Goal: Task Accomplishment & Management: Manage account settings

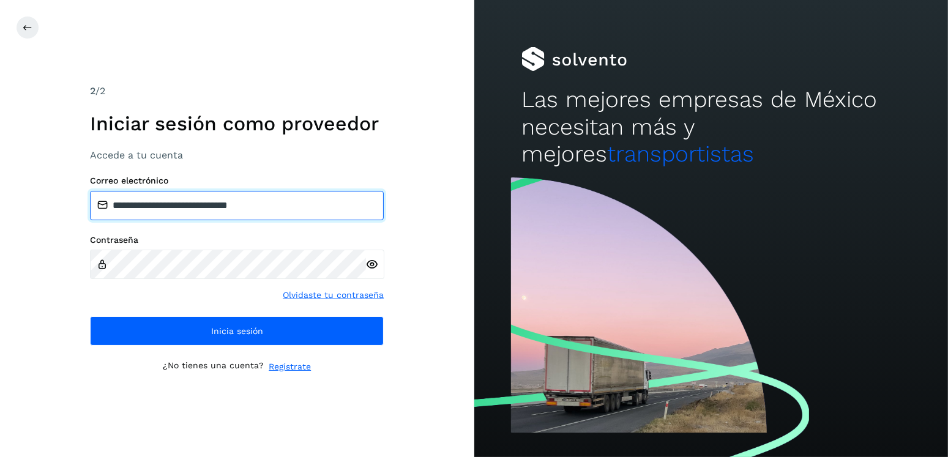
drag, startPoint x: 279, startPoint y: 204, endPoint x: 176, endPoint y: 217, distance: 104.2
click at [176, 217] on input "**********" at bounding box center [237, 205] width 294 height 29
click at [311, 204] on input "**********" at bounding box center [237, 205] width 294 height 29
drag, startPoint x: 323, startPoint y: 204, endPoint x: 177, endPoint y: 204, distance: 146.2
click at [177, 204] on input "**********" at bounding box center [237, 205] width 294 height 29
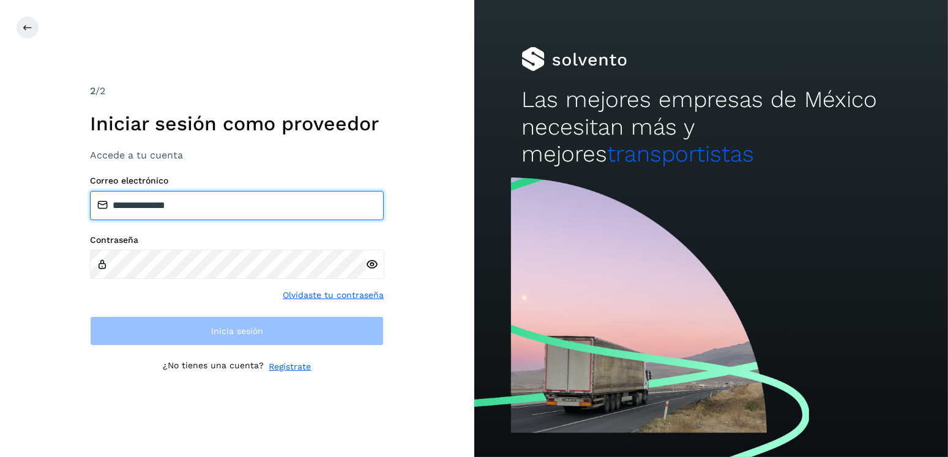
type input "**********"
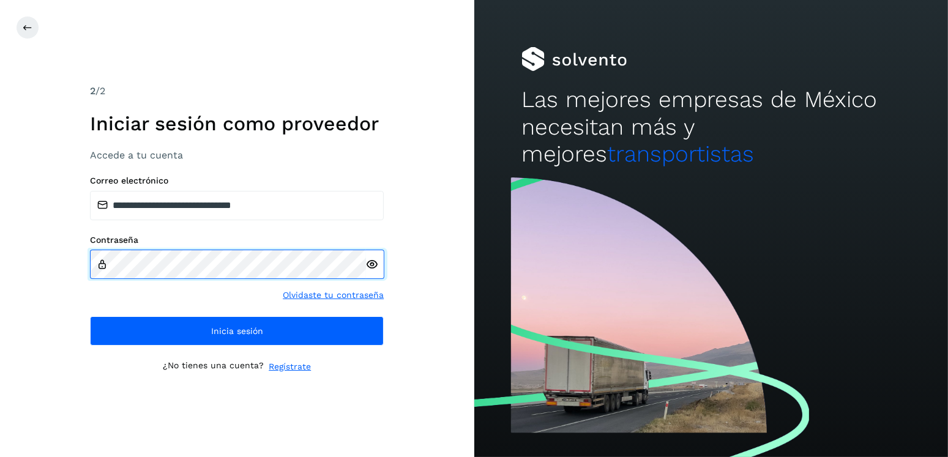
click at [45, 269] on div "**********" at bounding box center [237, 228] width 474 height 457
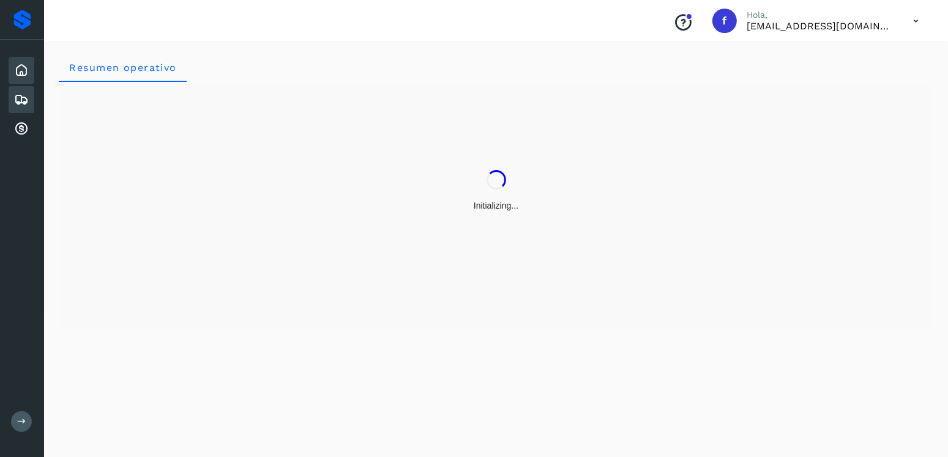
click at [21, 95] on icon at bounding box center [21, 99] width 15 height 15
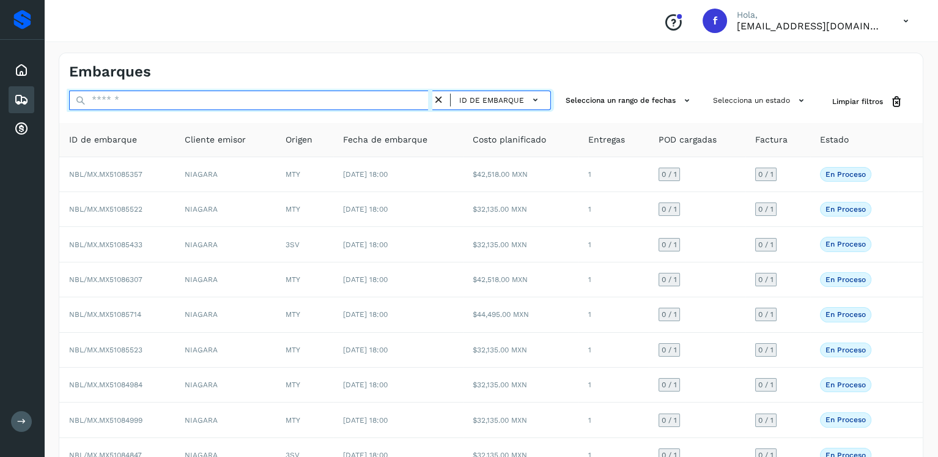
click at [228, 102] on input "text" at bounding box center [250, 101] width 363 height 20
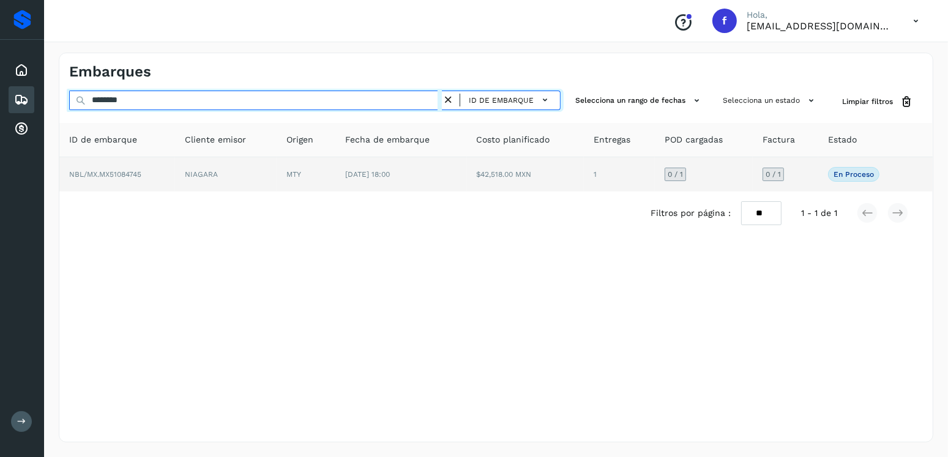
type input "********"
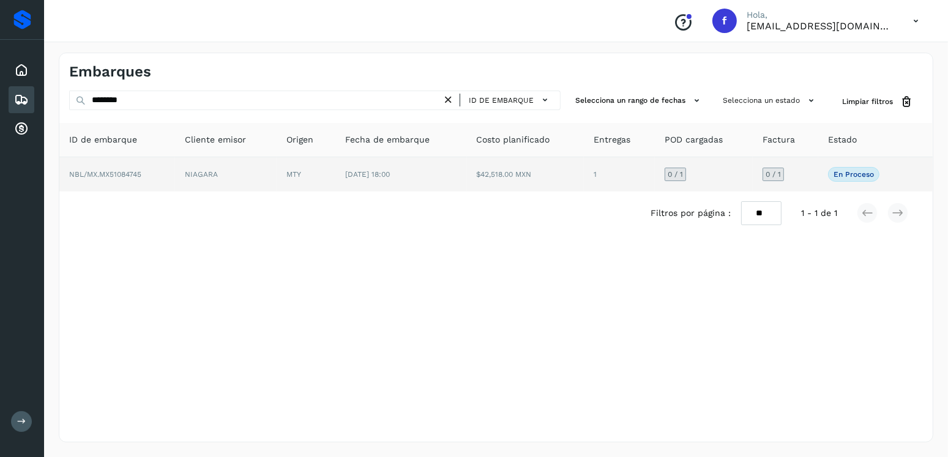
click at [521, 177] on td "$42,518.00 MXN" at bounding box center [525, 174] width 117 height 34
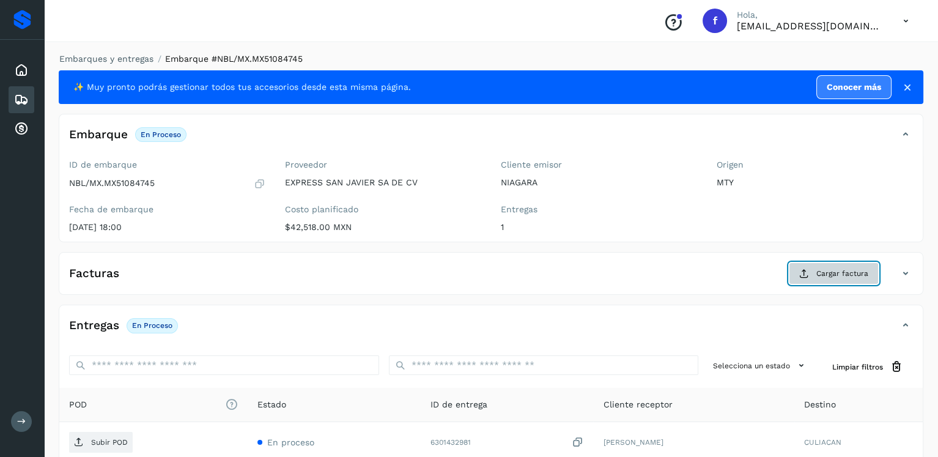
click at [853, 265] on button "Cargar factura" at bounding box center [834, 273] width 90 height 22
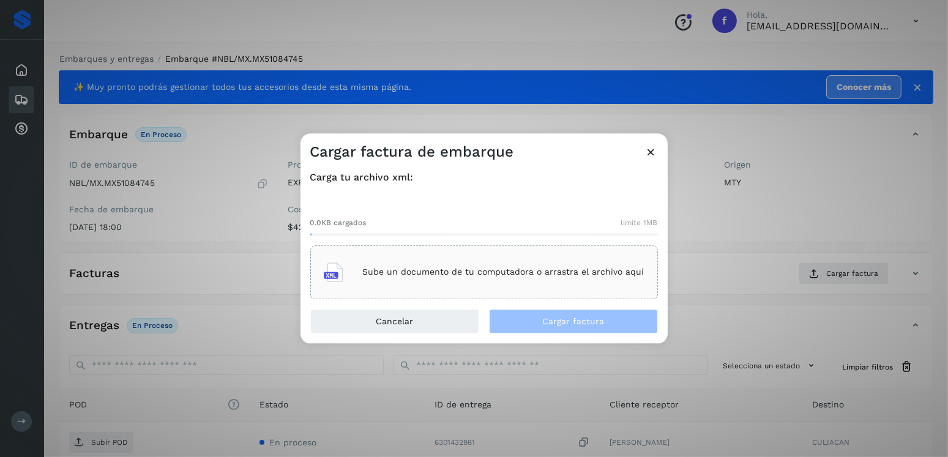
click at [439, 262] on div "Sube un documento de tu computadora o arrastra el archivo aquí" at bounding box center [484, 272] width 321 height 33
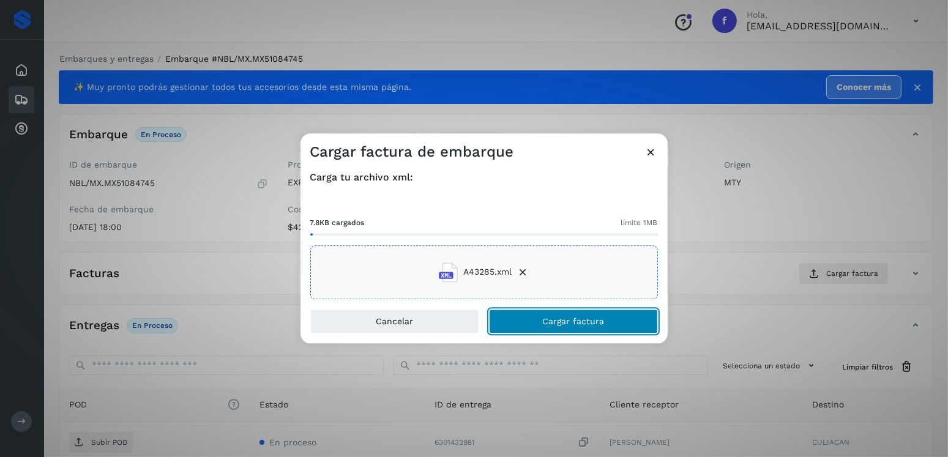
click at [614, 322] on button "Cargar factura" at bounding box center [573, 321] width 169 height 24
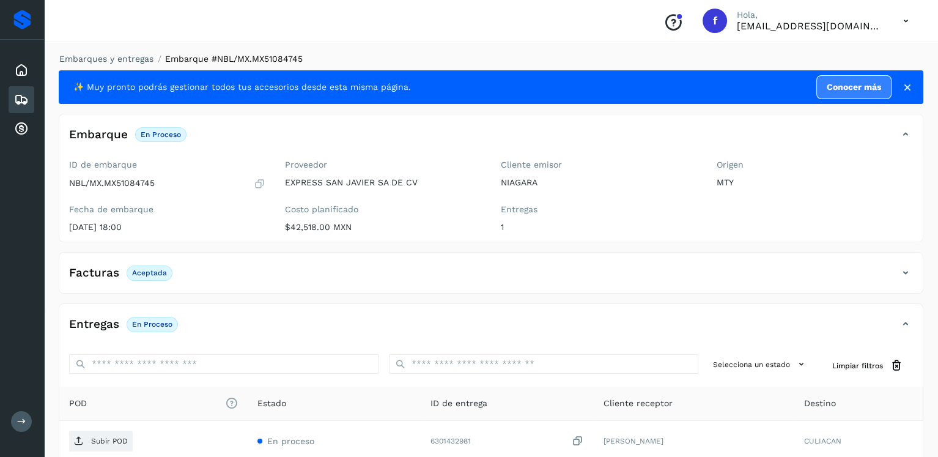
scroll to position [122, 0]
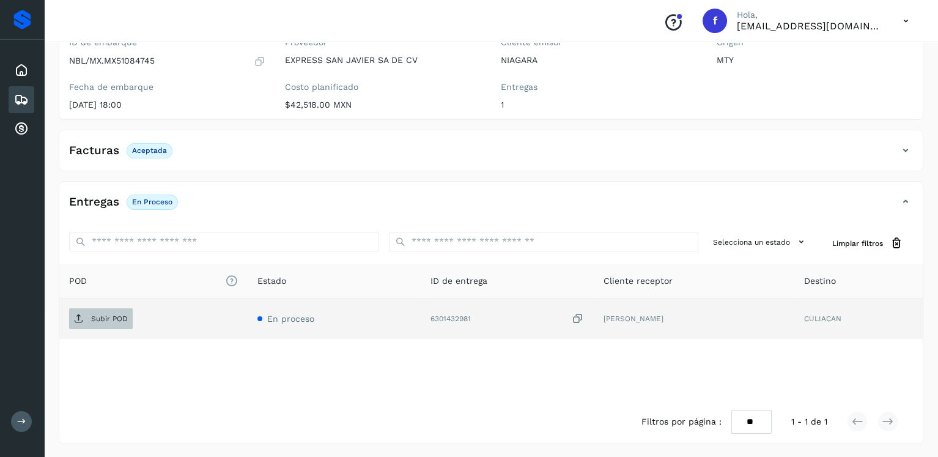
click at [104, 324] on span "Subir POD" at bounding box center [101, 319] width 64 height 20
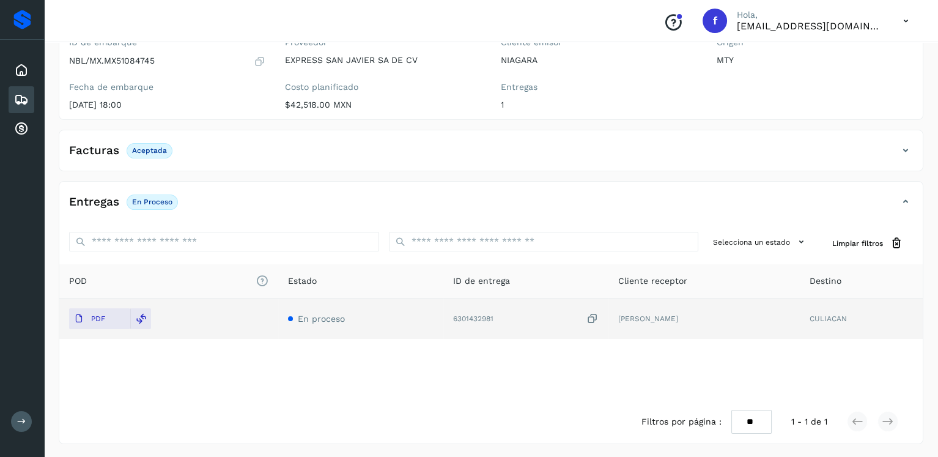
click at [18, 95] on icon at bounding box center [21, 99] width 15 height 15
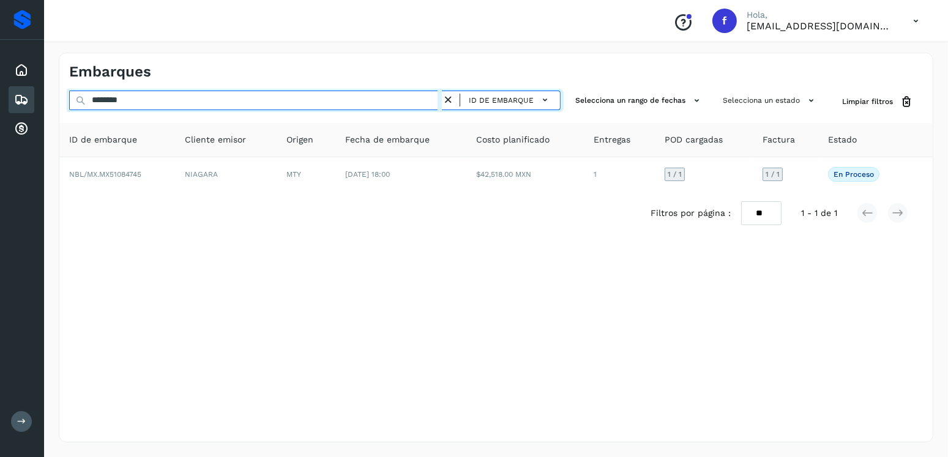
drag, startPoint x: 54, startPoint y: 108, endPoint x: 33, endPoint y: 105, distance: 20.9
click at [33, 105] on div "Proveedores Inicio Embarques Cuentas por cobrar Salir Conoce nuestros beneficio…" at bounding box center [474, 228] width 948 height 457
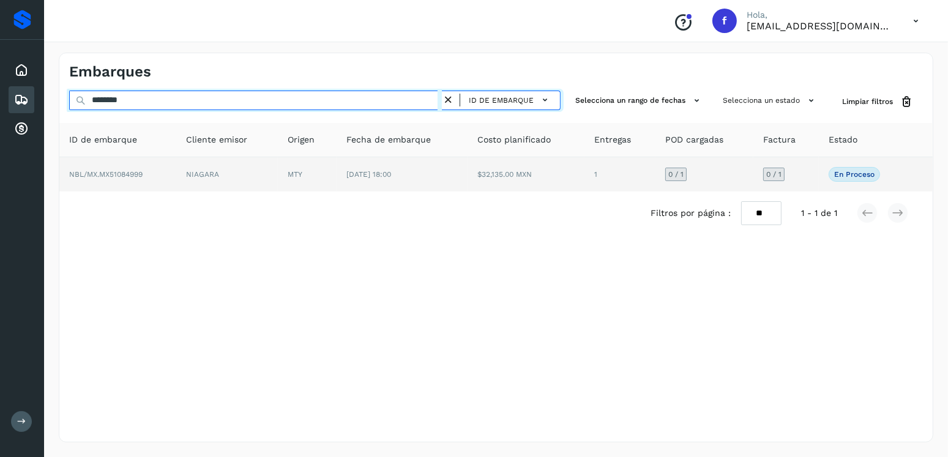
type input "********"
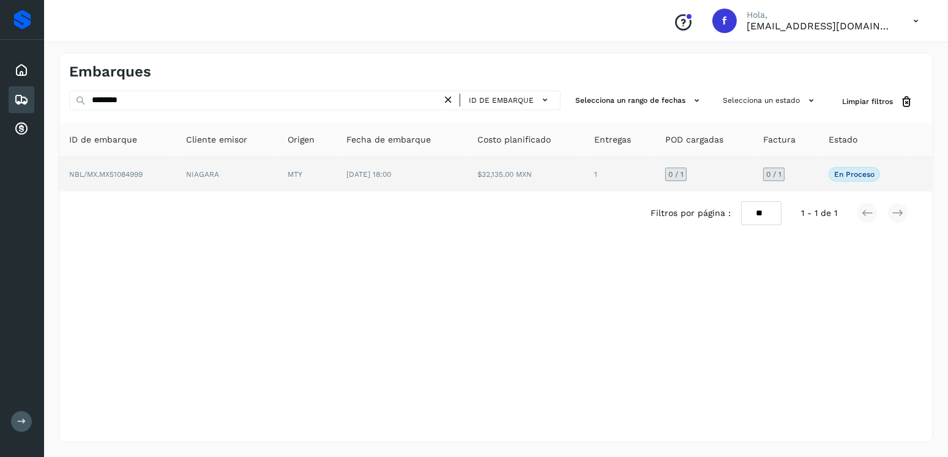
click at [459, 177] on td "[DATE] 18:00" at bounding box center [401, 174] width 131 height 34
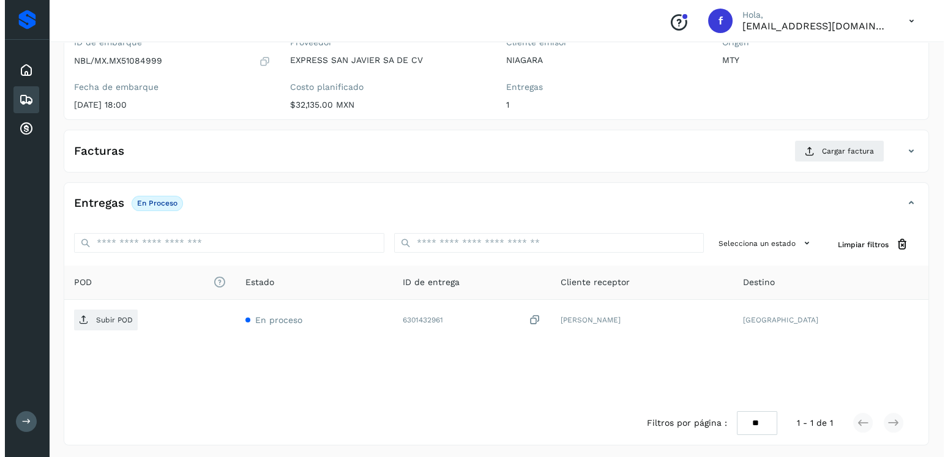
scroll to position [124, 0]
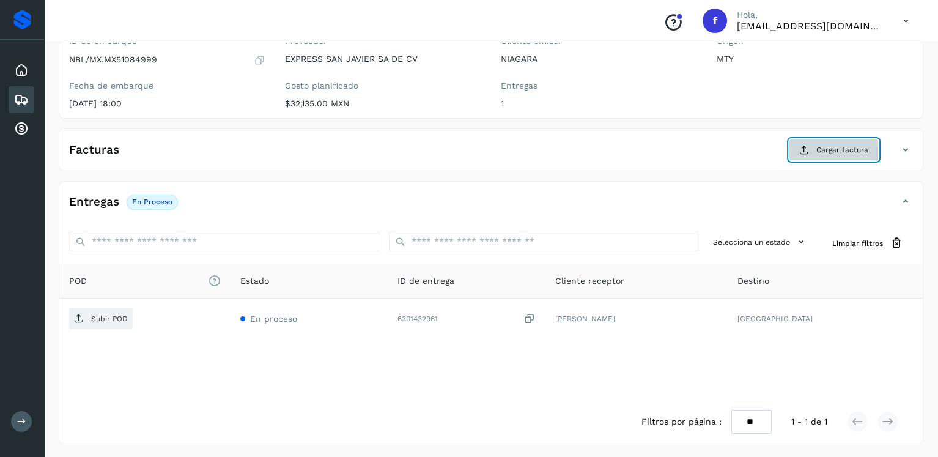
click at [823, 153] on span "Cargar factura" at bounding box center [843, 149] width 52 height 11
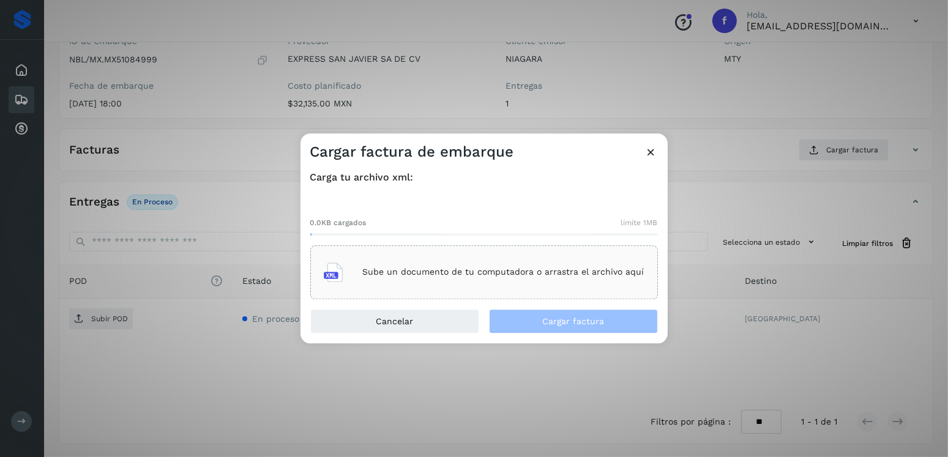
click at [526, 272] on p "Sube un documento de tu computadora o arrastra el archivo aquí" at bounding box center [503, 272] width 281 height 10
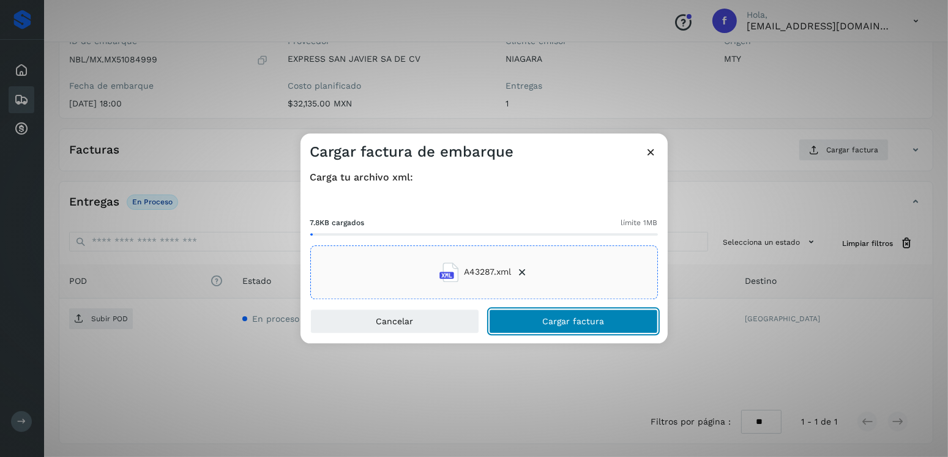
click at [552, 326] on button "Cargar factura" at bounding box center [573, 321] width 169 height 24
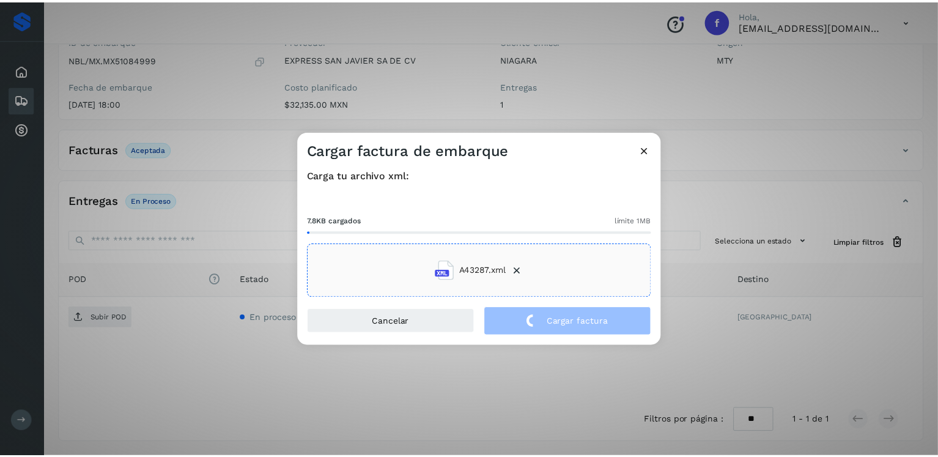
scroll to position [122, 0]
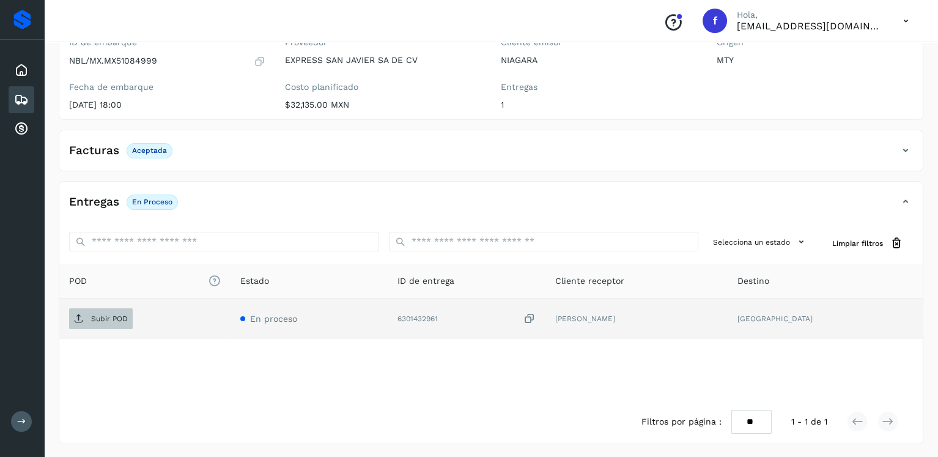
click at [102, 321] on p "Subir POD" at bounding box center [109, 318] width 37 height 9
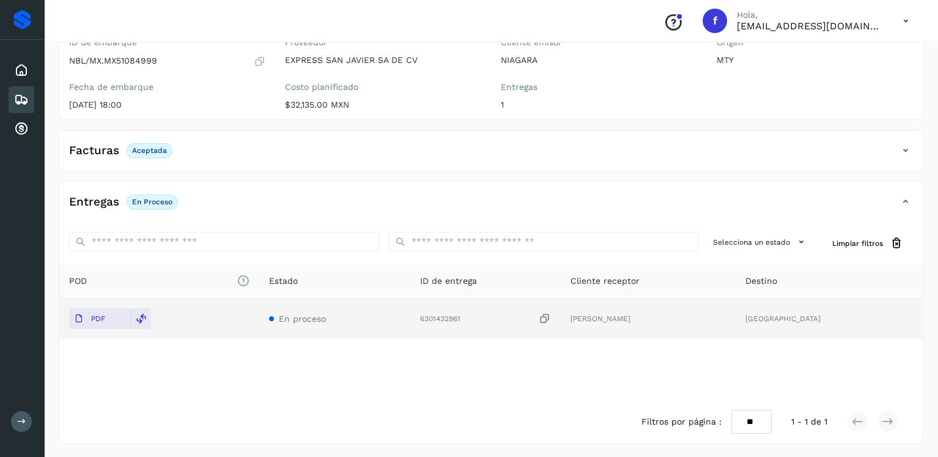
click at [18, 97] on icon at bounding box center [21, 99] width 15 height 15
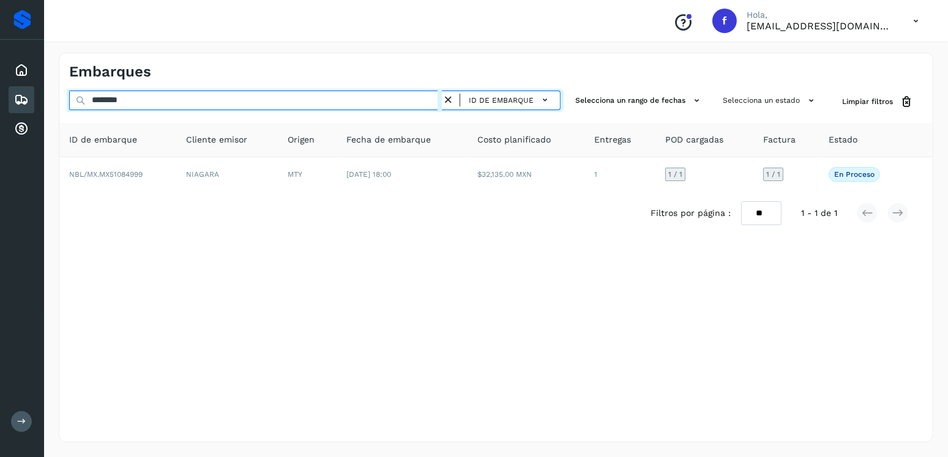
drag, startPoint x: 209, startPoint y: 102, endPoint x: 64, endPoint y: 102, distance: 145.0
click at [64, 102] on div "******** ID de embarque Selecciona un rango de fechas Selecciona un estado Limp…" at bounding box center [495, 102] width 873 height 23
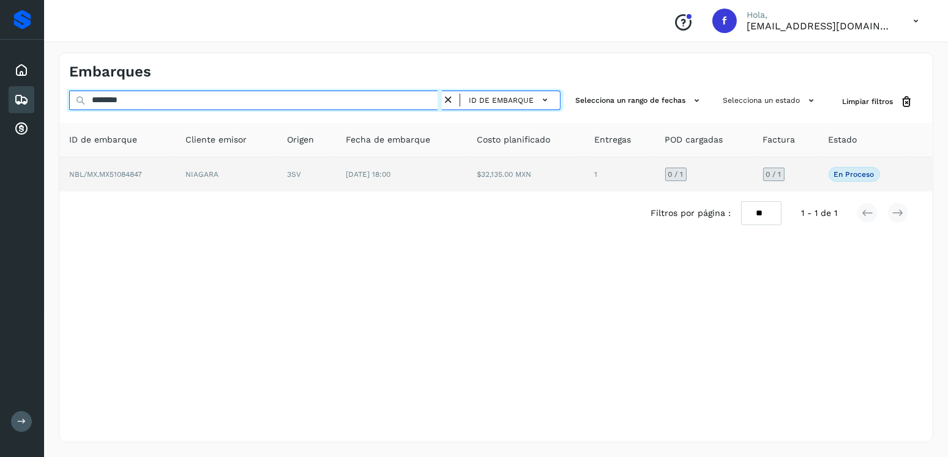
type input "********"
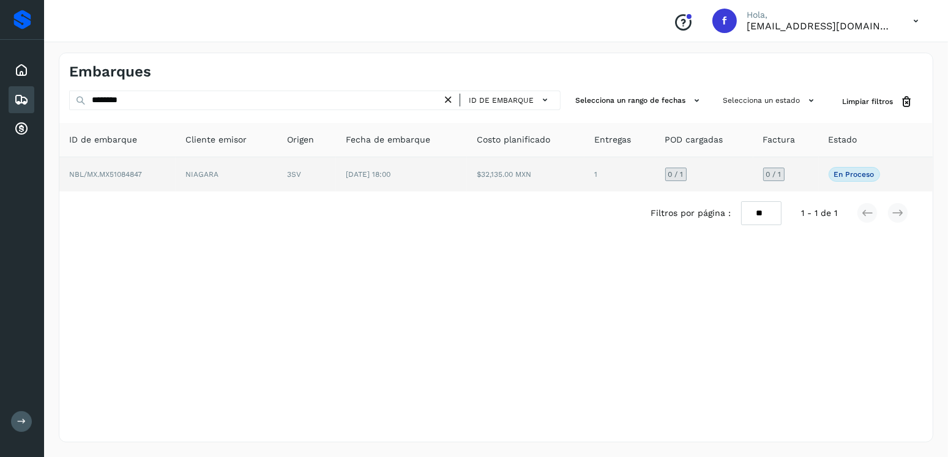
click at [476, 191] on td "$32,135.00 MXN" at bounding box center [525, 174] width 117 height 34
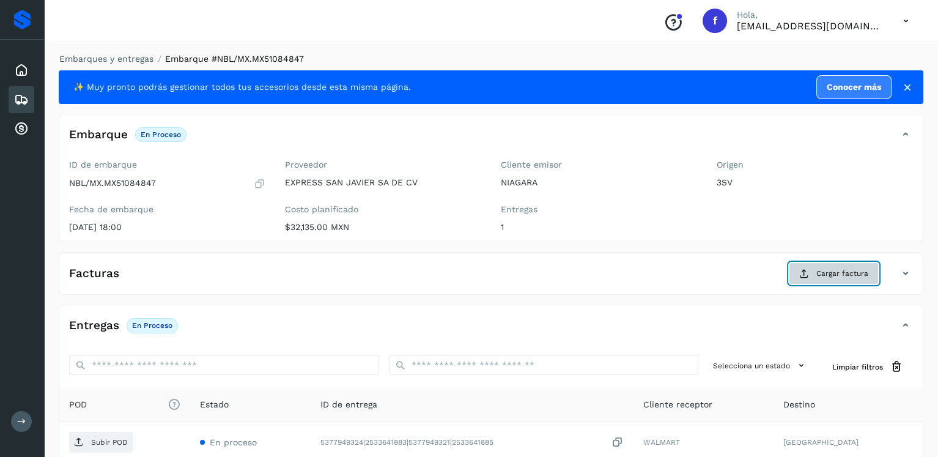
click at [842, 265] on button "Cargar factura" at bounding box center [834, 273] width 90 height 22
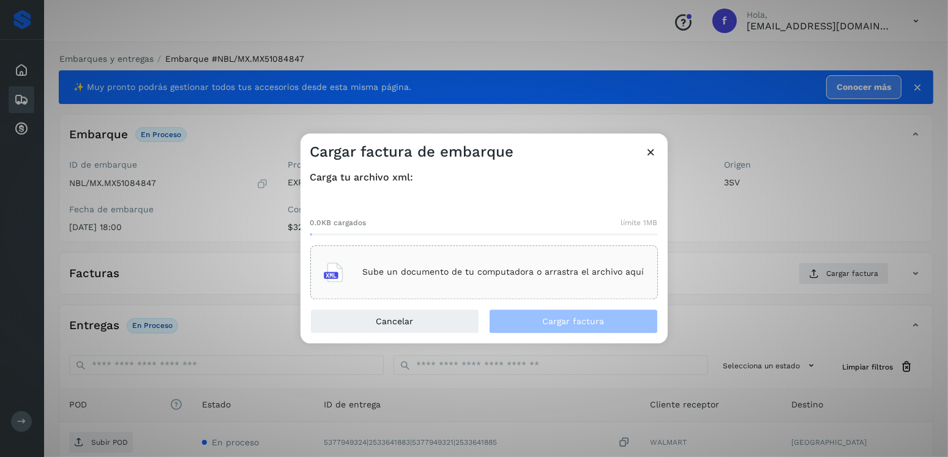
click at [471, 256] on div "Sube un documento de tu computadora o arrastra el archivo aquí" at bounding box center [484, 272] width 321 height 33
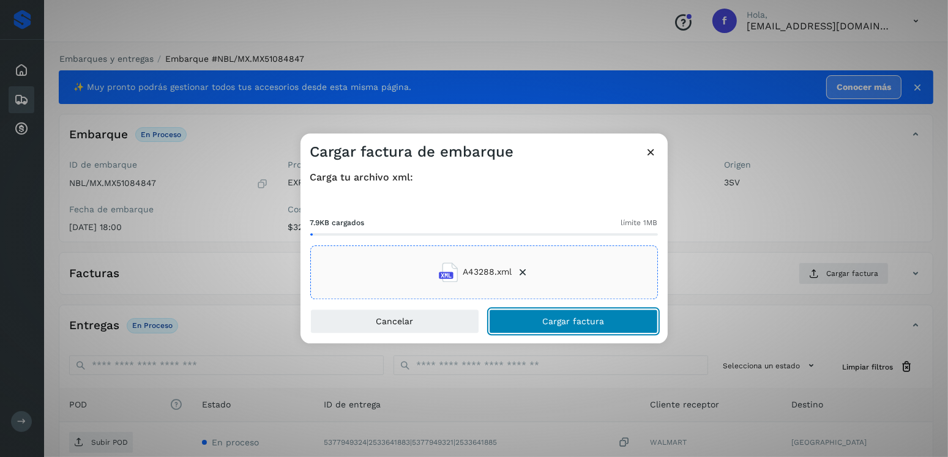
click at [537, 314] on button "Cargar factura" at bounding box center [573, 321] width 169 height 24
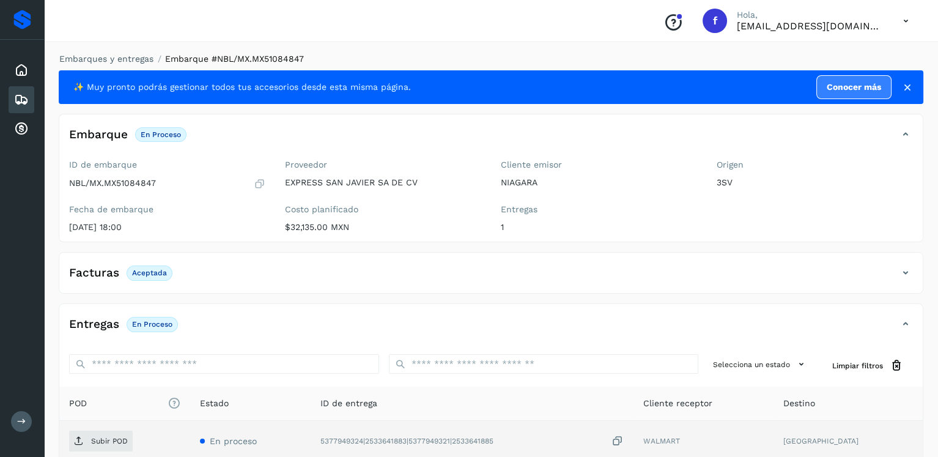
scroll to position [122, 0]
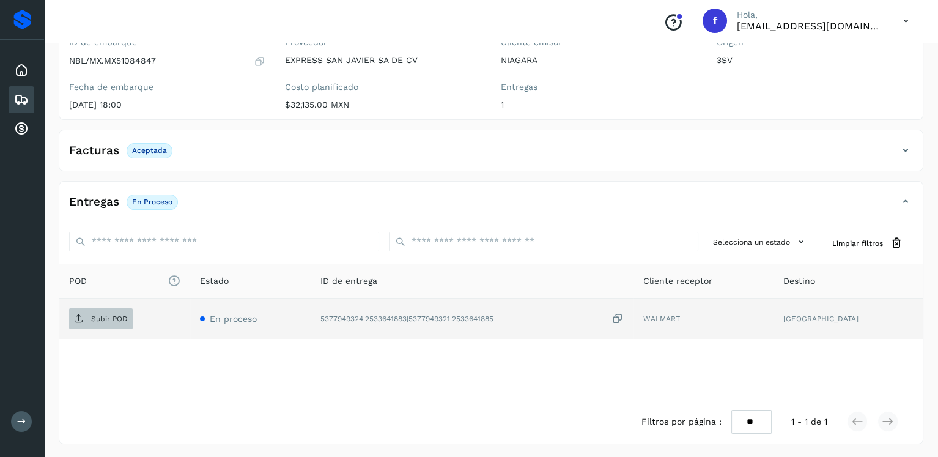
click at [103, 310] on span "Subir POD" at bounding box center [101, 319] width 64 height 20
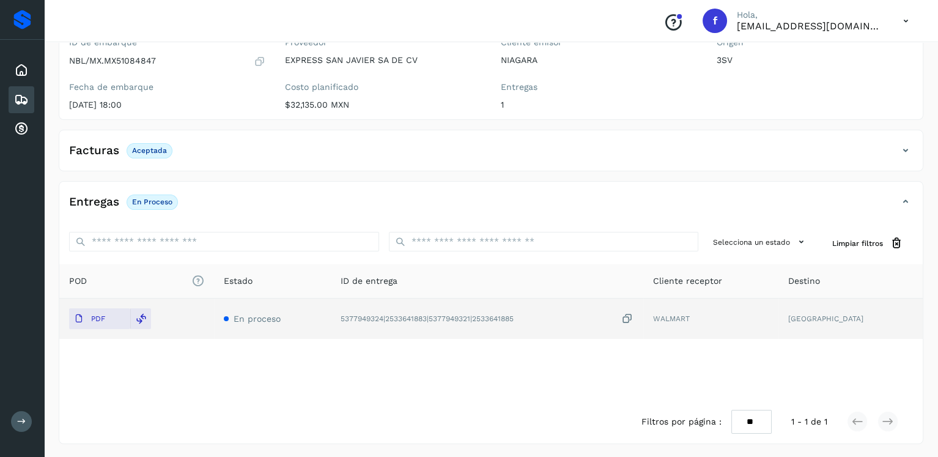
click at [24, 92] on icon at bounding box center [21, 99] width 15 height 15
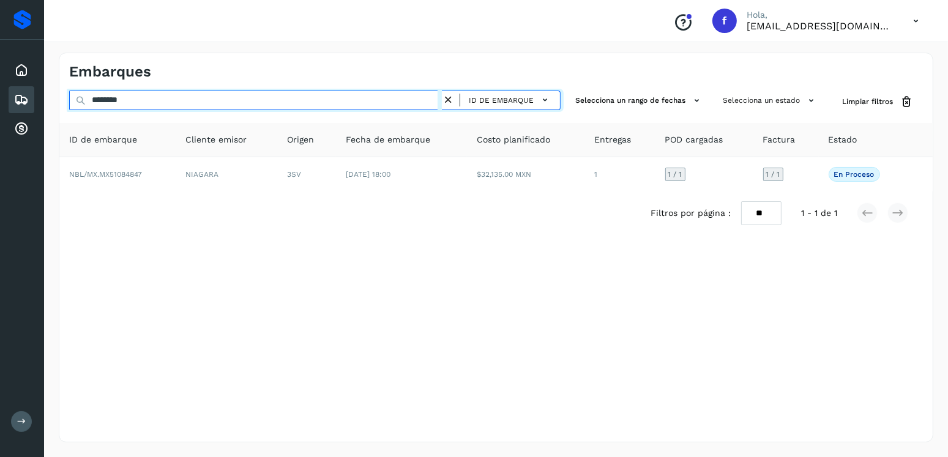
drag, startPoint x: 169, startPoint y: 102, endPoint x: 27, endPoint y: 95, distance: 142.1
click at [27, 95] on div "Proveedores Inicio Embarques Cuentas por cobrar Salir Conoce nuestros beneficio…" at bounding box center [474, 228] width 948 height 457
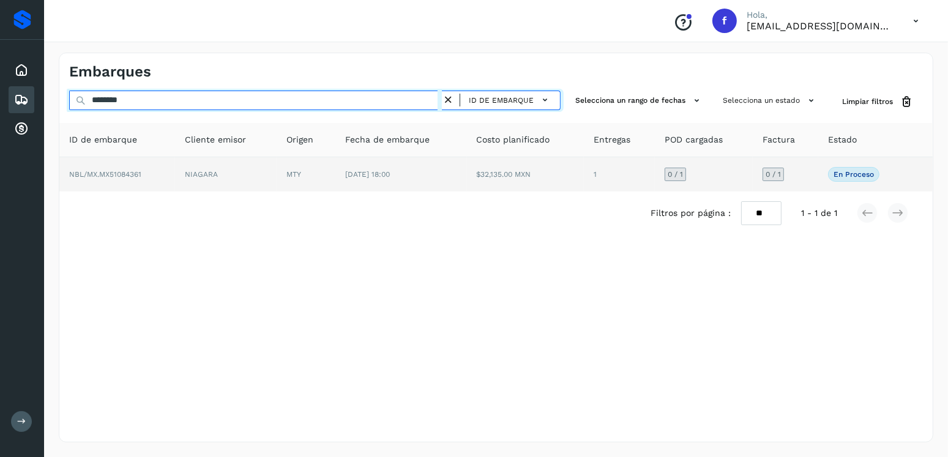
type input "********"
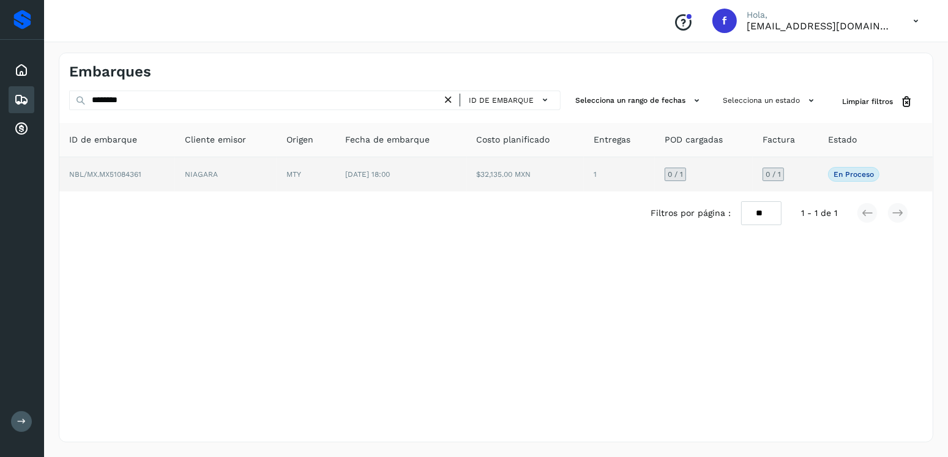
click at [423, 184] on td "[DATE] 18:00" at bounding box center [400, 174] width 131 height 34
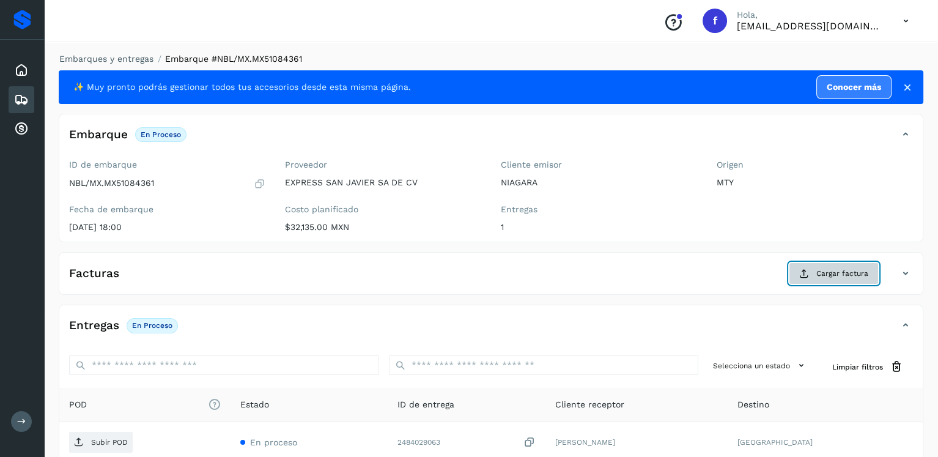
click at [866, 277] on span "Cargar factura" at bounding box center [843, 273] width 52 height 11
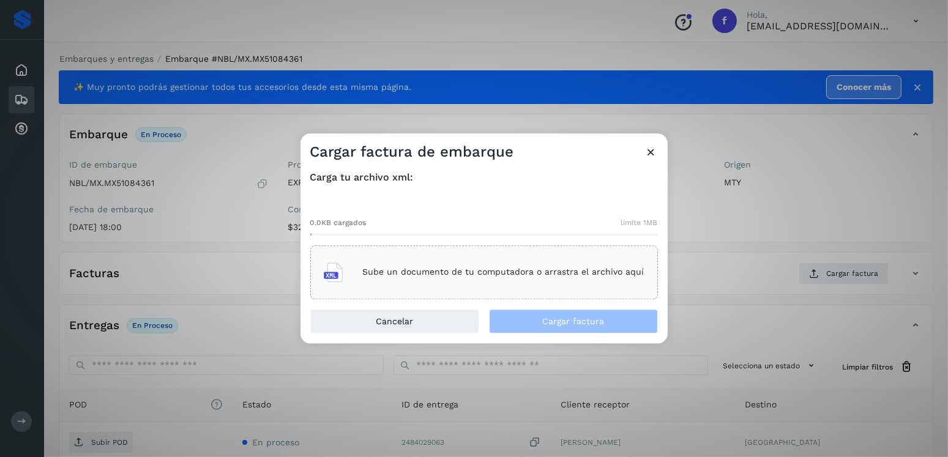
click at [506, 303] on div "Carga tu archivo xml: 0.0KB cargados límite 1MB Sube un documento de tu computa…" at bounding box center [483, 235] width 367 height 147
click at [483, 291] on div "Sube un documento de tu computadora o arrastra el archivo aquí" at bounding box center [483, 272] width 347 height 54
click at [472, 273] on p "Sube un documento de tu computadora o arrastra el archivo aquí" at bounding box center [503, 272] width 281 height 10
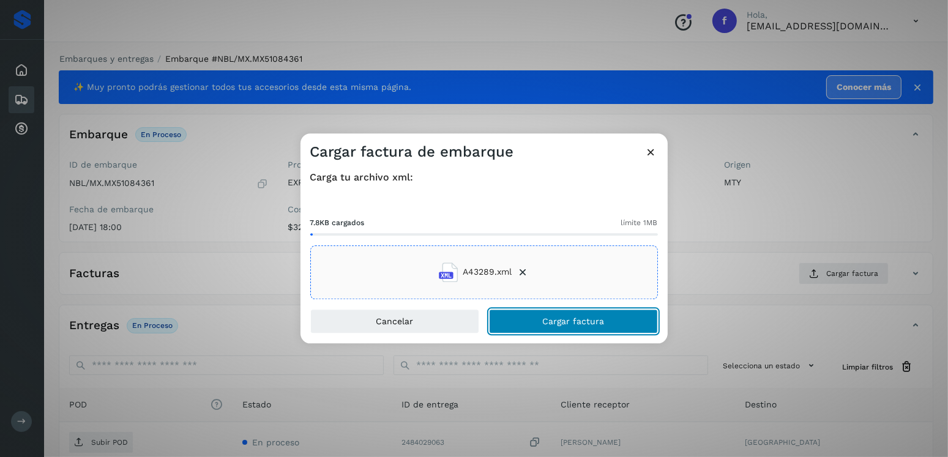
click at [557, 318] on span "Cargar factura" at bounding box center [573, 321] width 62 height 9
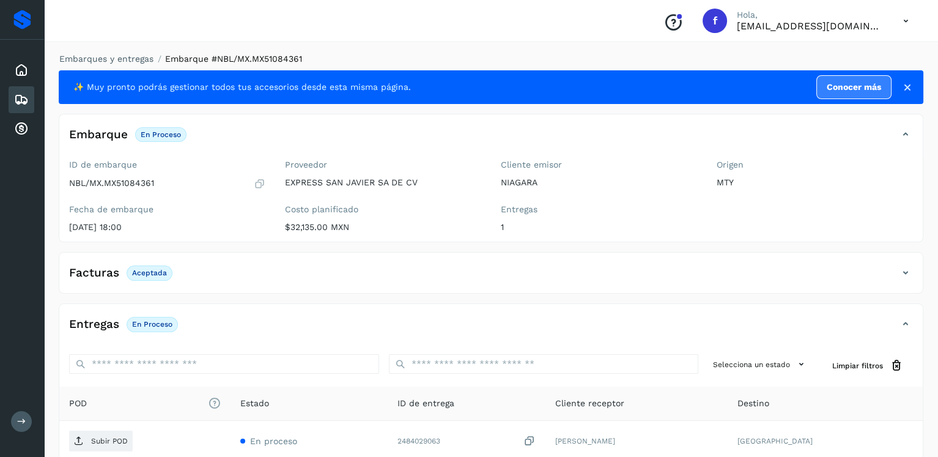
scroll to position [122, 0]
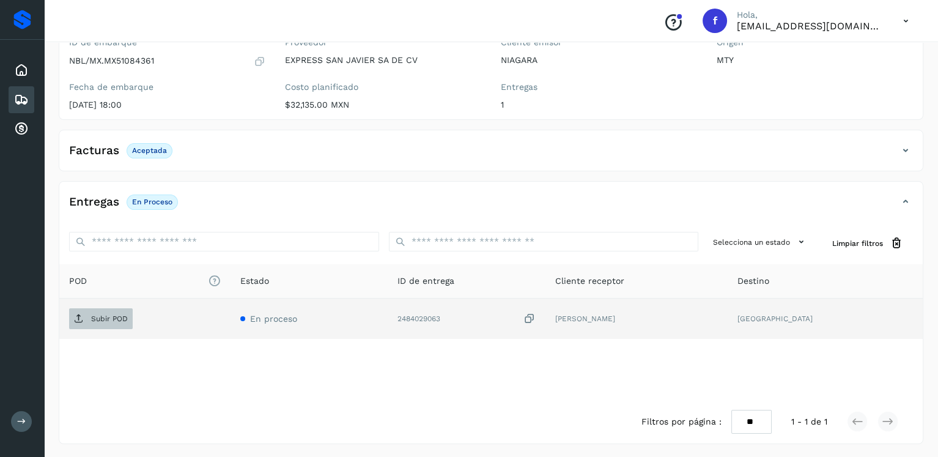
click at [94, 314] on p "Subir POD" at bounding box center [109, 318] width 37 height 9
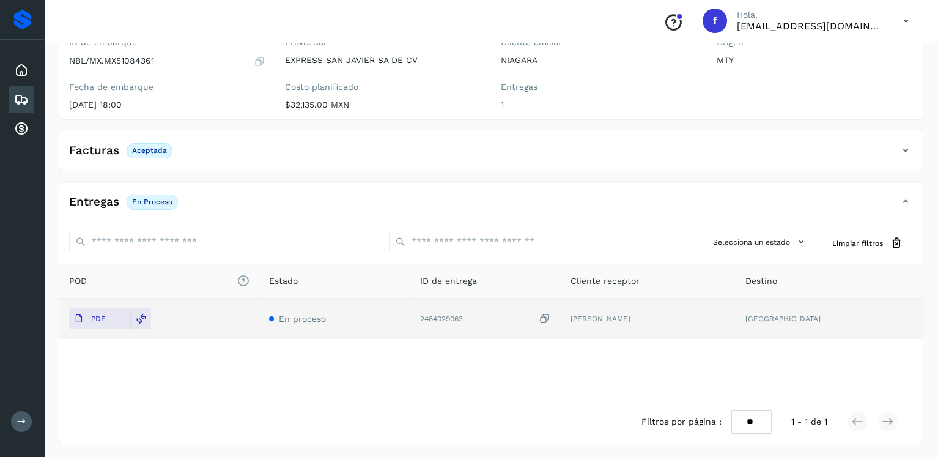
click at [21, 94] on icon at bounding box center [21, 99] width 15 height 15
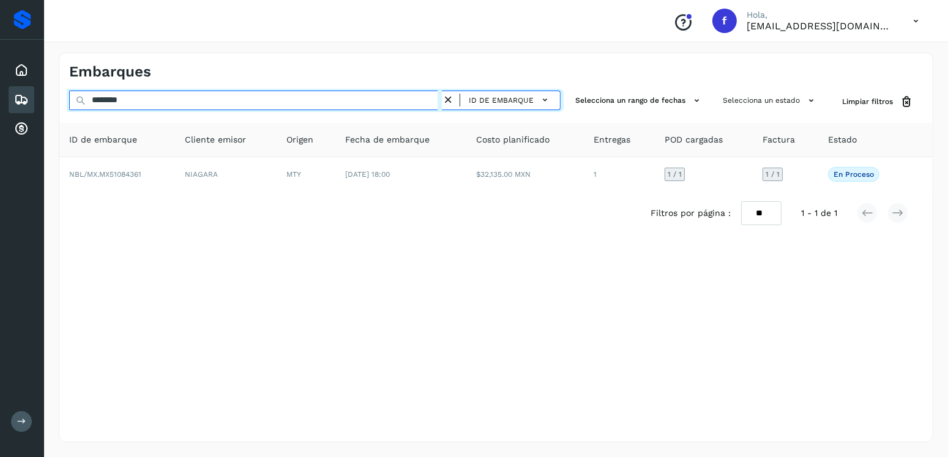
drag, startPoint x: 168, startPoint y: 102, endPoint x: 43, endPoint y: 107, distance: 124.9
click at [43, 107] on div "Proveedores Inicio Embarques Cuentas por cobrar Salir Conoce nuestros beneficio…" at bounding box center [474, 228] width 948 height 457
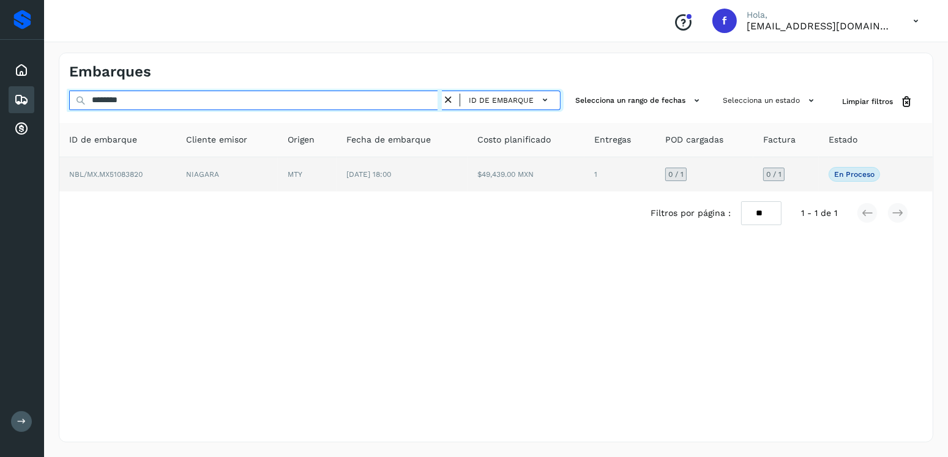
type input "********"
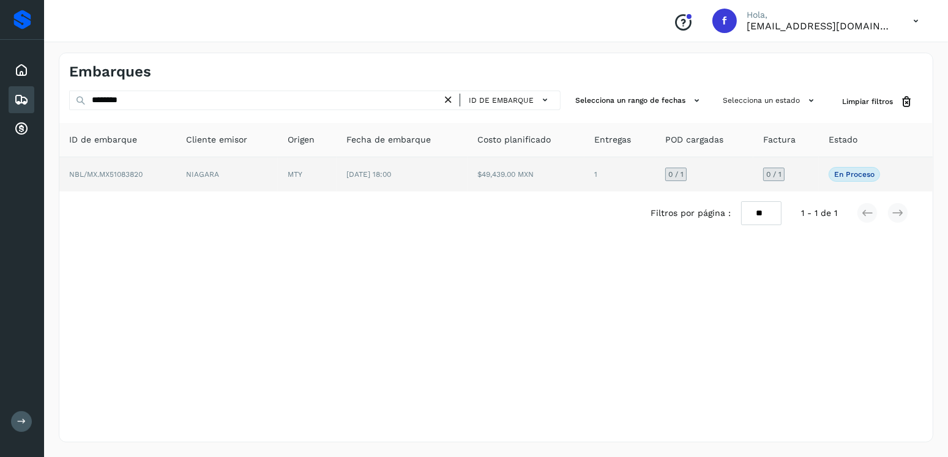
click at [486, 182] on td "$49,439.00 MXN" at bounding box center [525, 174] width 117 height 34
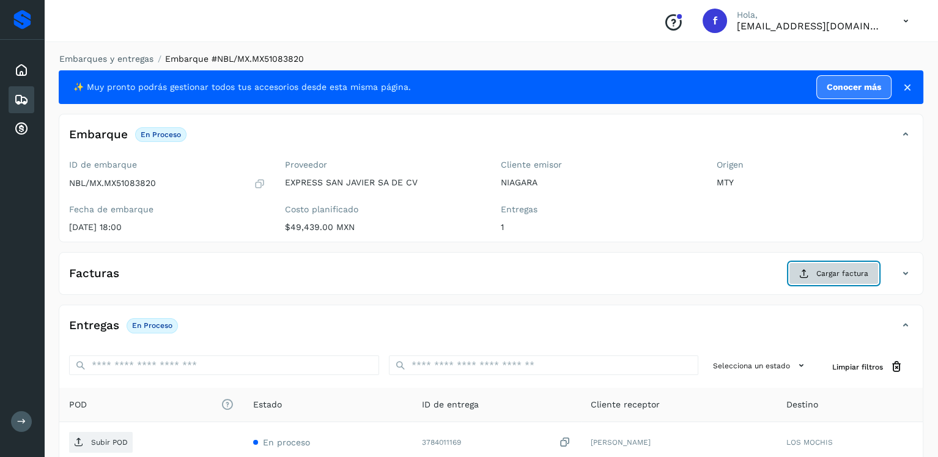
click at [851, 268] on span "Cargar factura" at bounding box center [843, 273] width 52 height 11
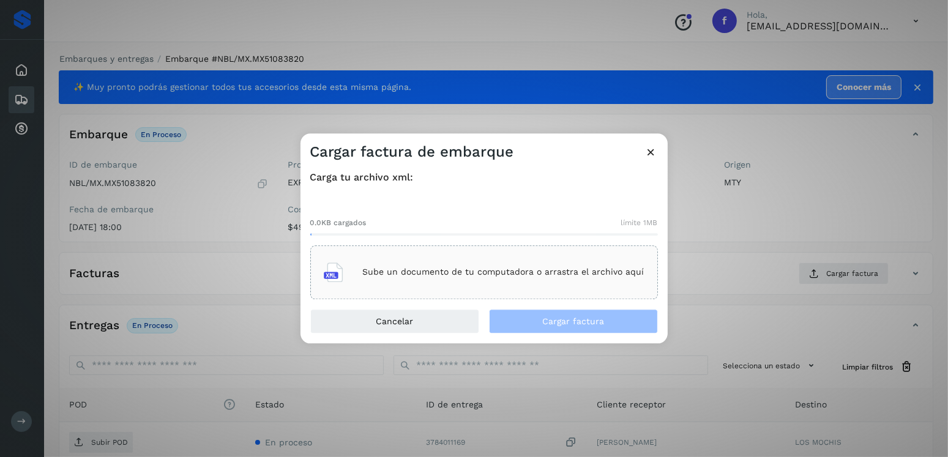
click at [459, 287] on div "Sube un documento de tu computadora o arrastra el archivo aquí" at bounding box center [484, 272] width 321 height 33
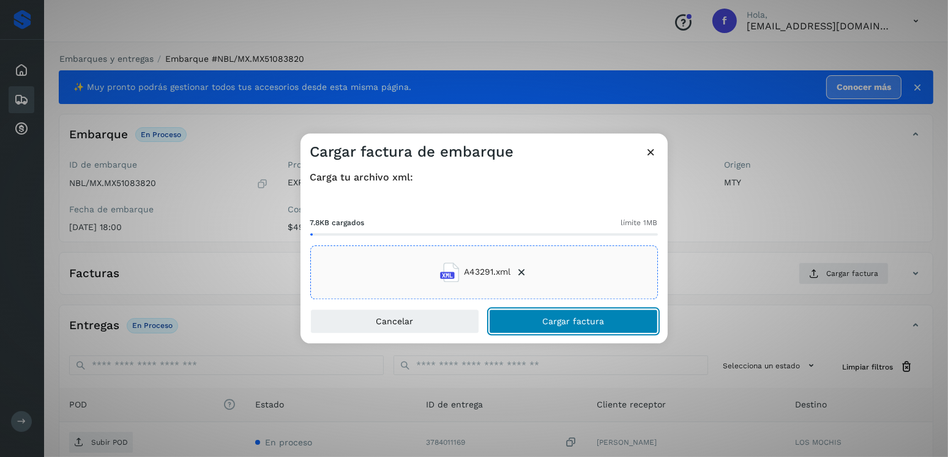
click at [511, 323] on button "Cargar factura" at bounding box center [573, 321] width 169 height 24
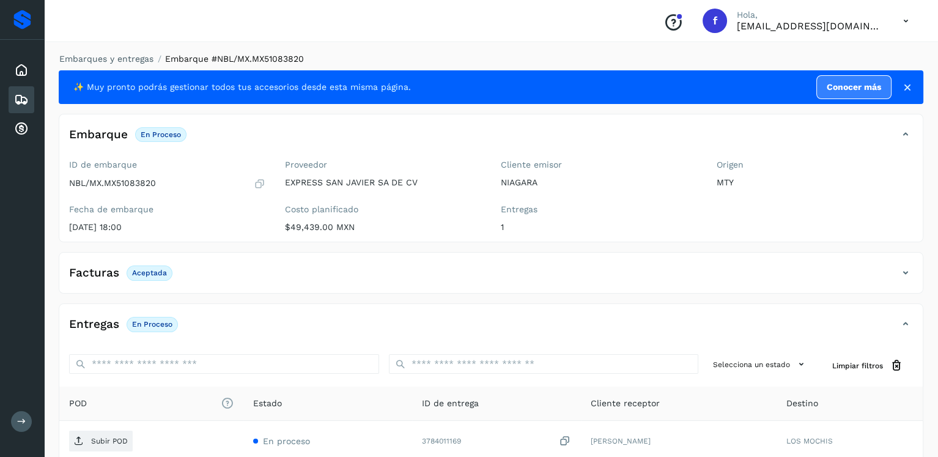
scroll to position [122, 0]
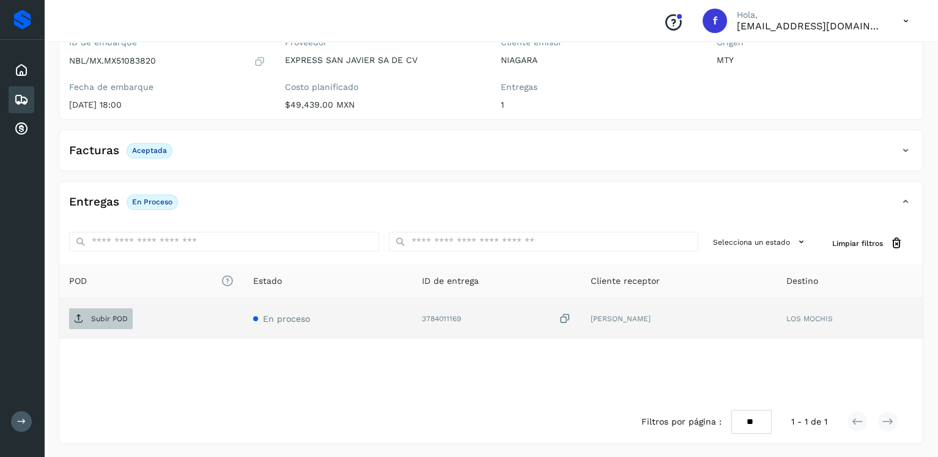
click at [112, 321] on p "Subir POD" at bounding box center [109, 318] width 37 height 9
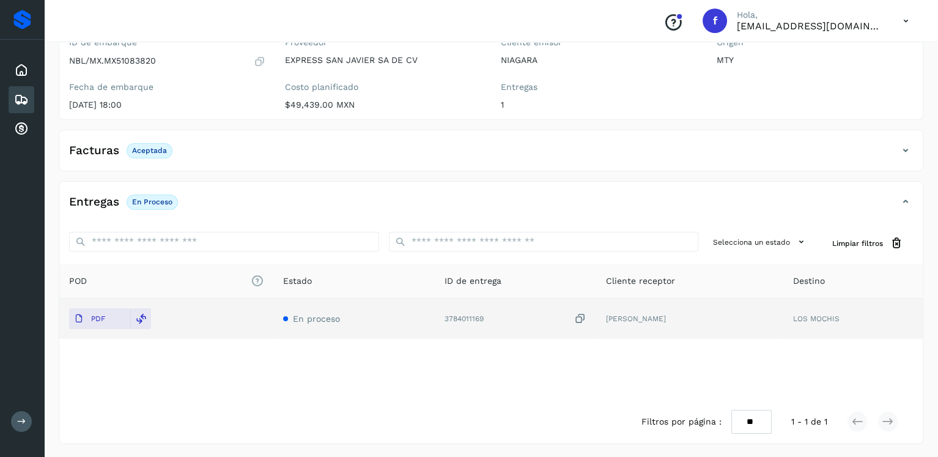
click at [22, 97] on icon at bounding box center [21, 99] width 15 height 15
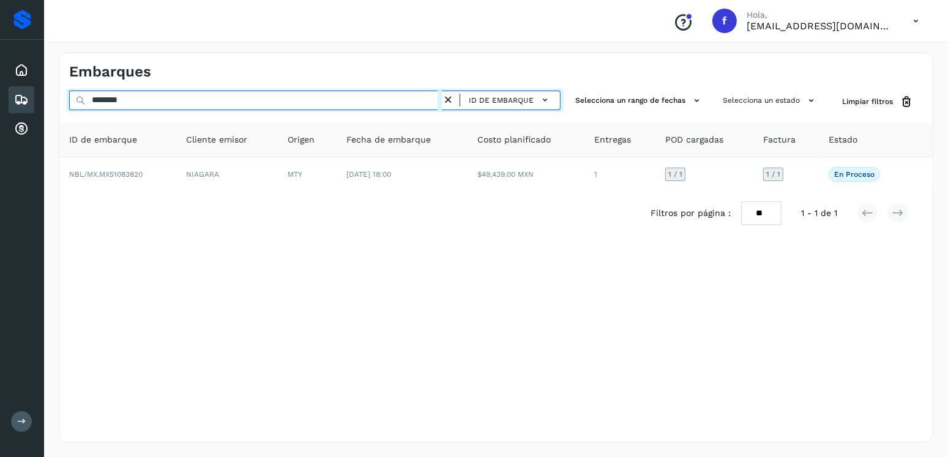
drag, startPoint x: 100, startPoint y: 102, endPoint x: 63, endPoint y: 103, distance: 36.7
click at [63, 103] on div "******** ID de embarque Selecciona un rango de fechas Selecciona un estado Limp…" at bounding box center [495, 102] width 873 height 23
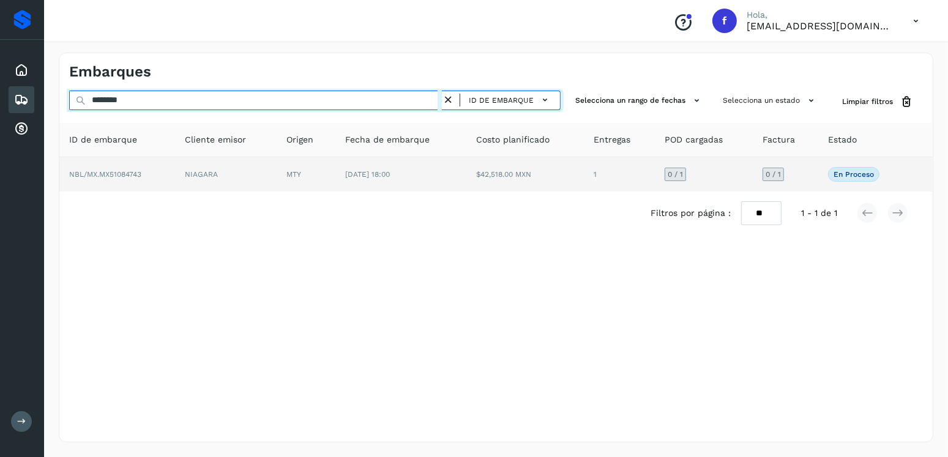
type input "********"
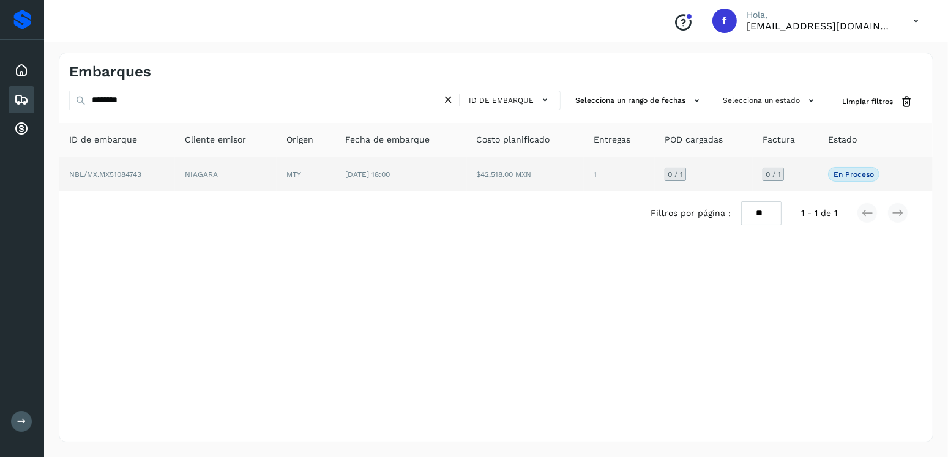
click at [297, 187] on td "MTY" at bounding box center [306, 174] width 59 height 34
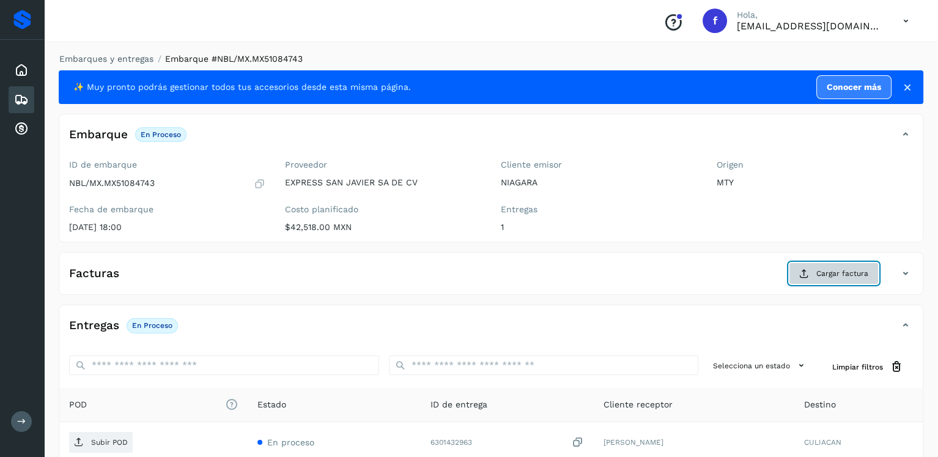
click at [819, 268] on span "Cargar factura" at bounding box center [843, 273] width 52 height 11
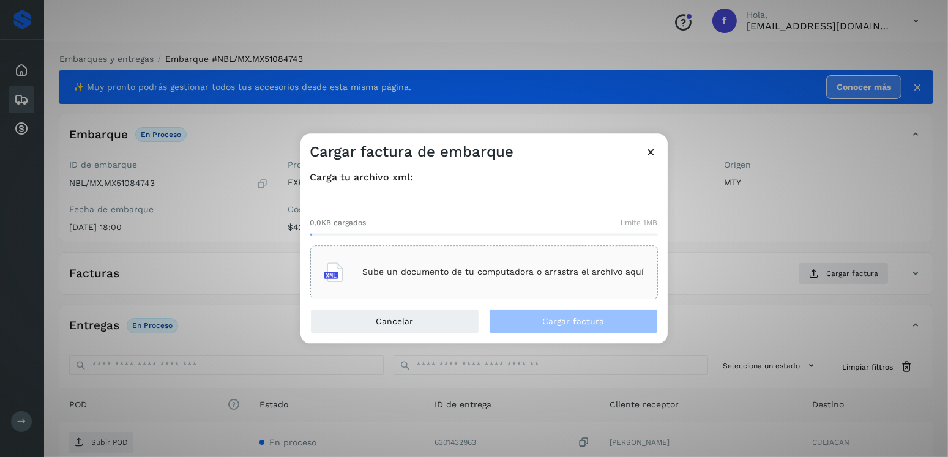
click at [543, 277] on div "Sube un documento de tu computadora o arrastra el archivo aquí" at bounding box center [484, 272] width 321 height 33
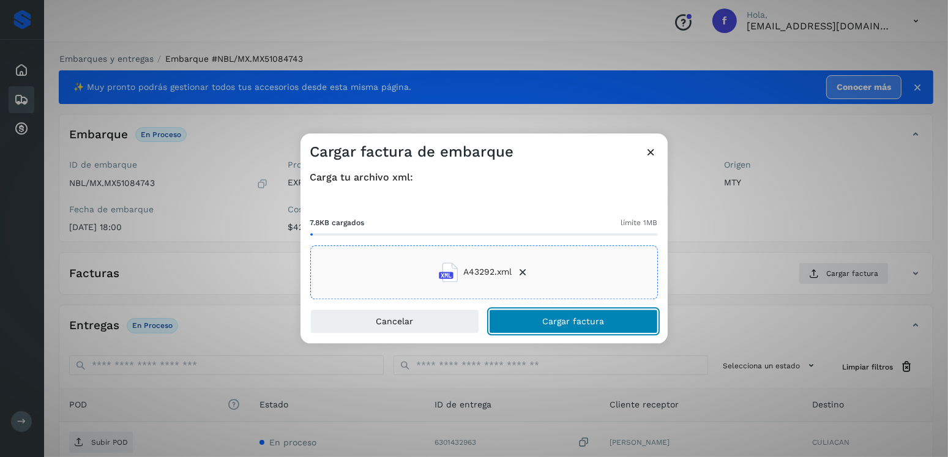
click at [574, 311] on button "Cargar factura" at bounding box center [573, 321] width 169 height 24
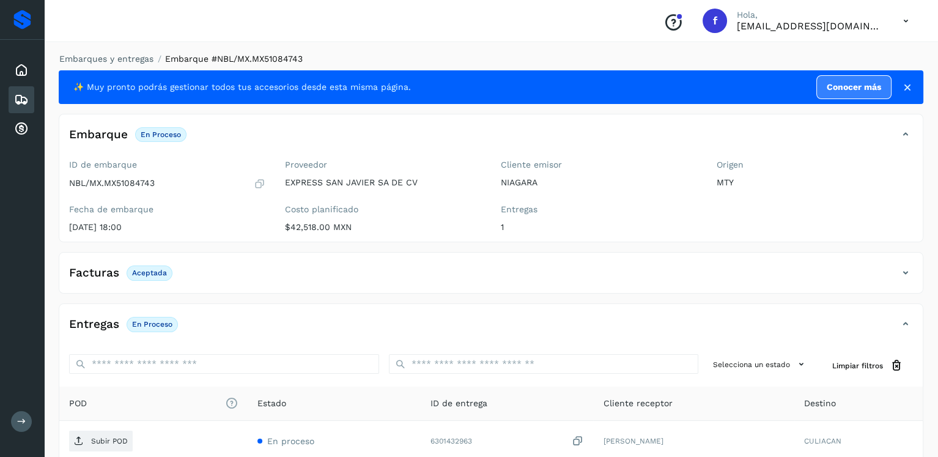
scroll to position [122, 0]
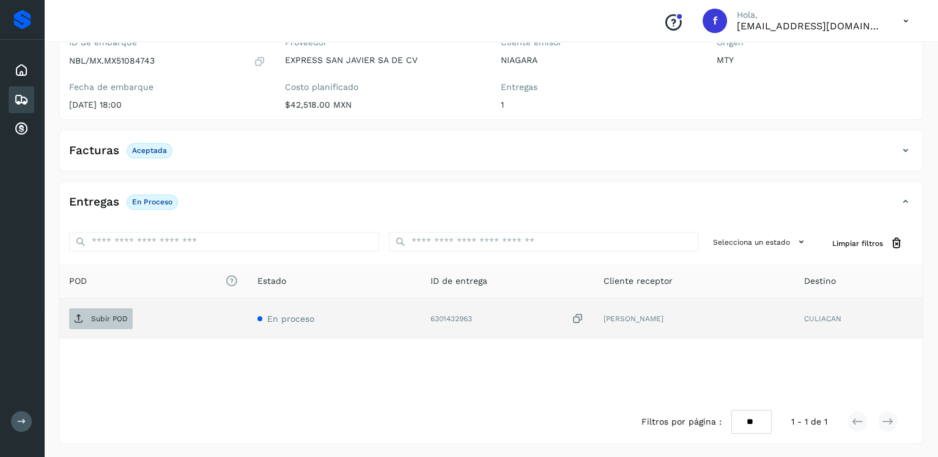
click at [114, 324] on span "Subir POD" at bounding box center [101, 319] width 64 height 20
